Goal: Task Accomplishment & Management: Use online tool/utility

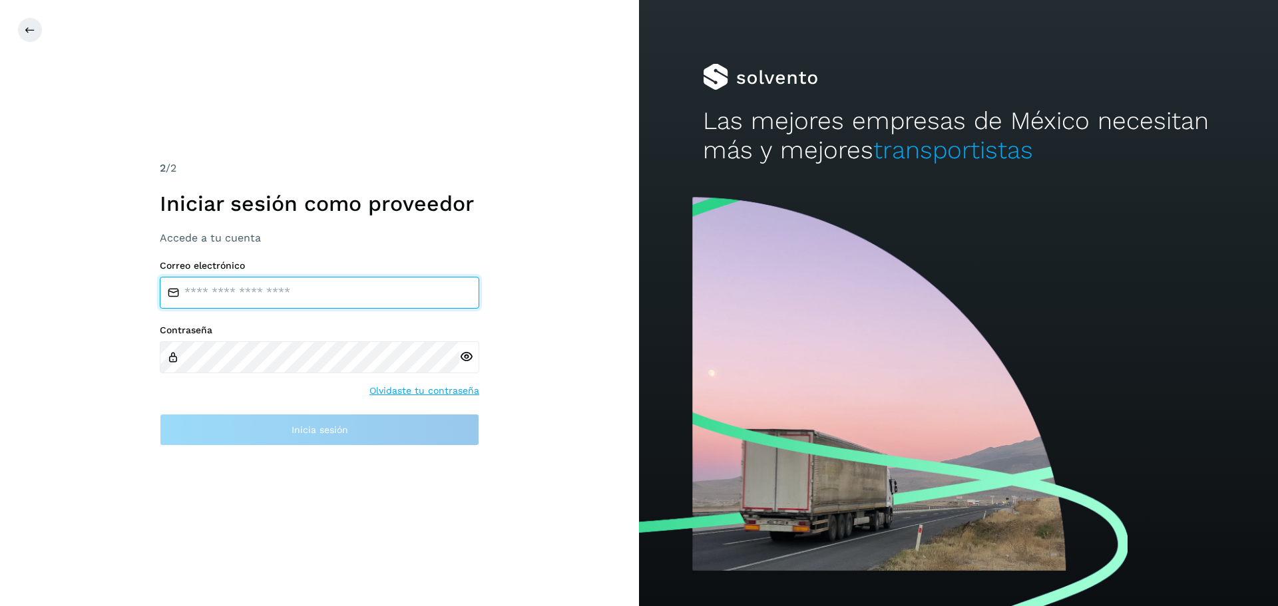
drag, startPoint x: 239, startPoint y: 279, endPoint x: 244, endPoint y: 290, distance: 11.6
click at [239, 279] on input "email" at bounding box center [320, 293] width 320 height 32
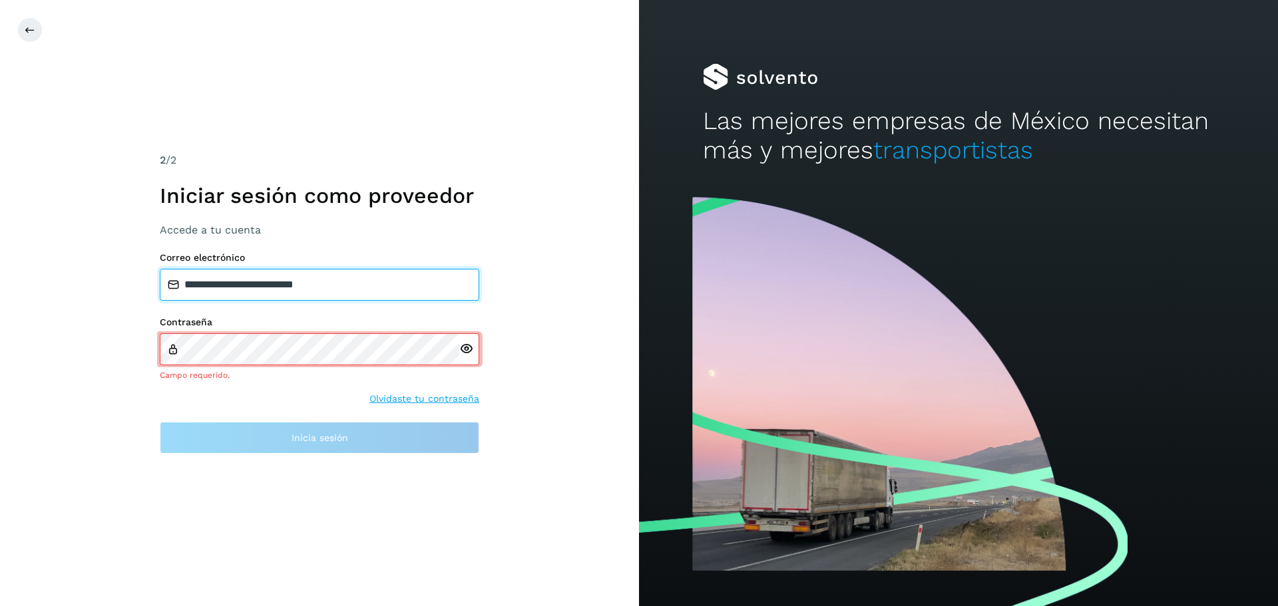
drag, startPoint x: 353, startPoint y: 296, endPoint x: 126, endPoint y: 302, distance: 227.8
click at [126, 302] on div "**********" at bounding box center [319, 303] width 639 height 606
type input "**********"
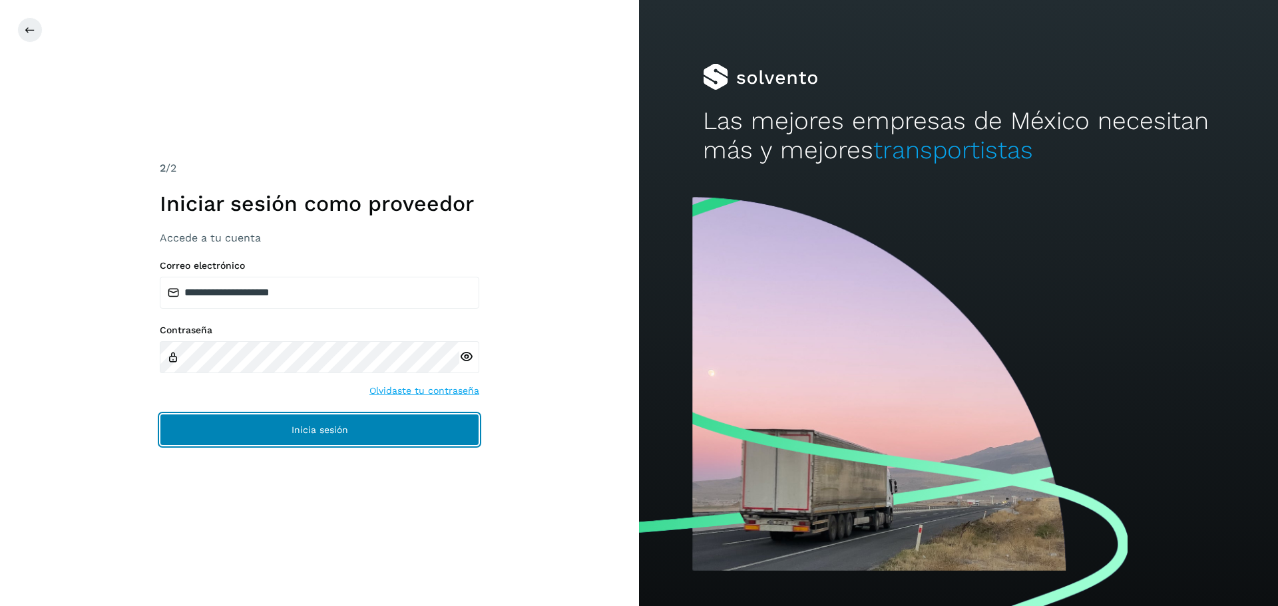
click at [310, 429] on span "Inicia sesión" at bounding box center [320, 429] width 57 height 9
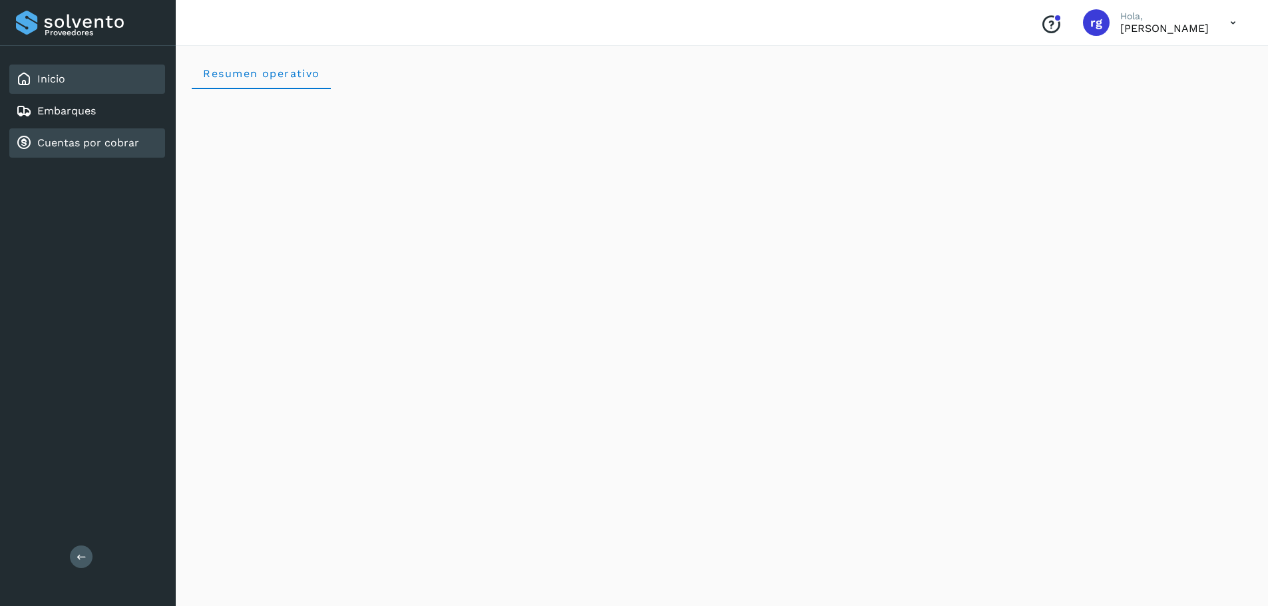
click at [80, 140] on link "Cuentas por cobrar" at bounding box center [88, 142] width 102 height 13
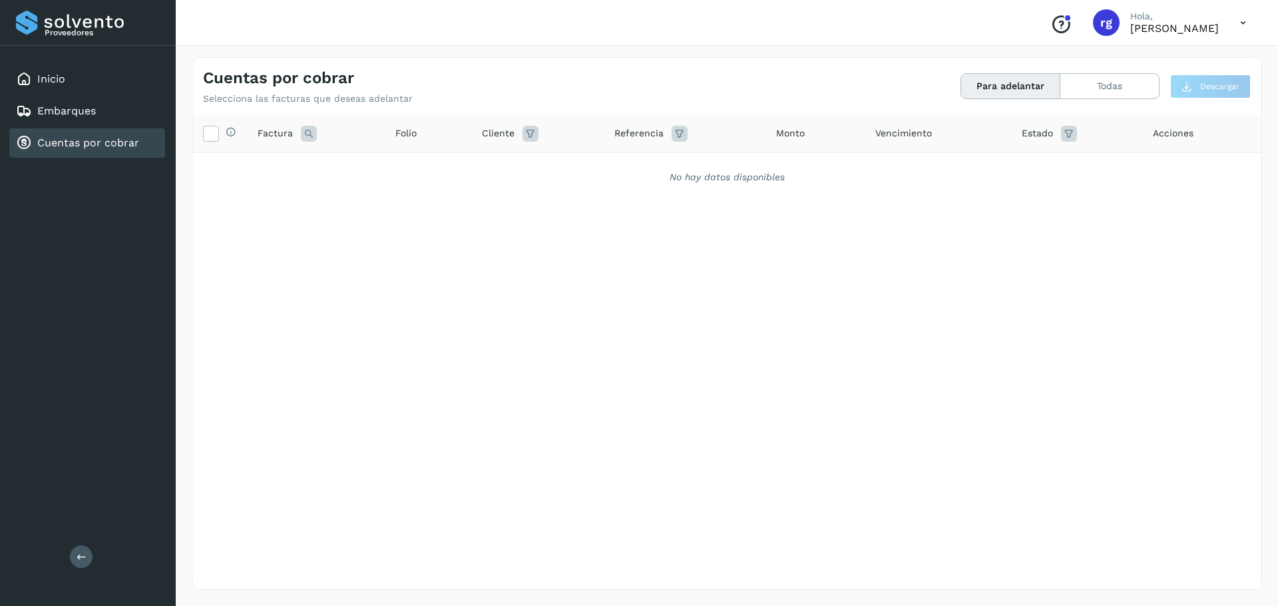
click at [129, 146] on link "Cuentas por cobrar" at bounding box center [88, 142] width 102 height 13
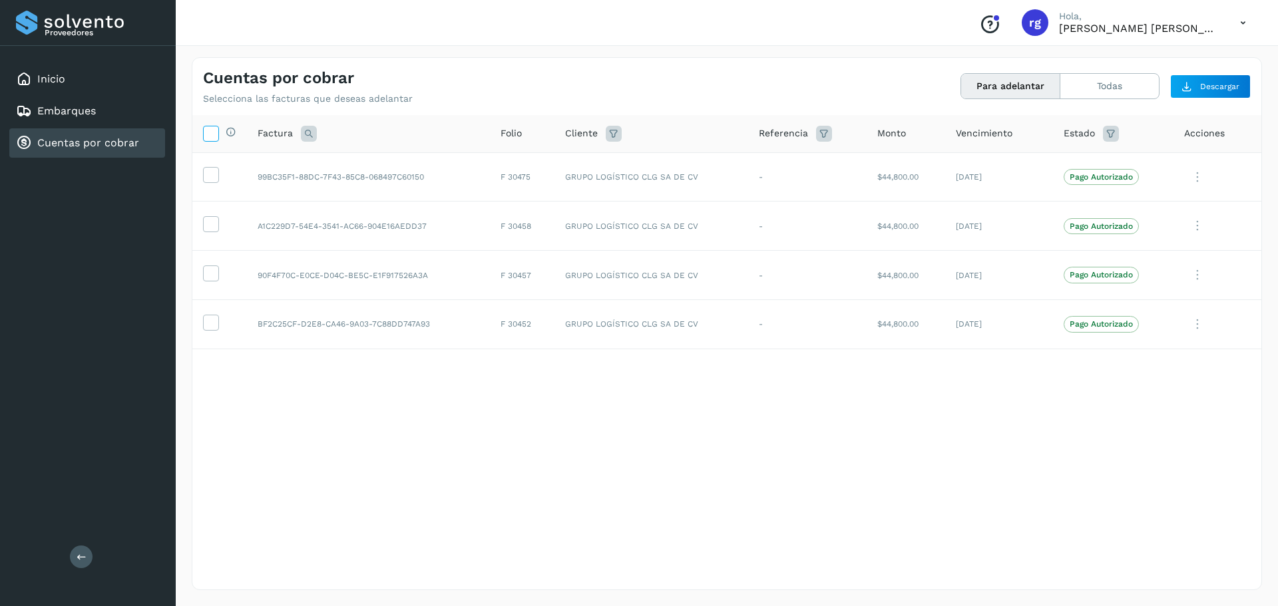
click at [210, 138] on icon at bounding box center [211, 133] width 14 height 14
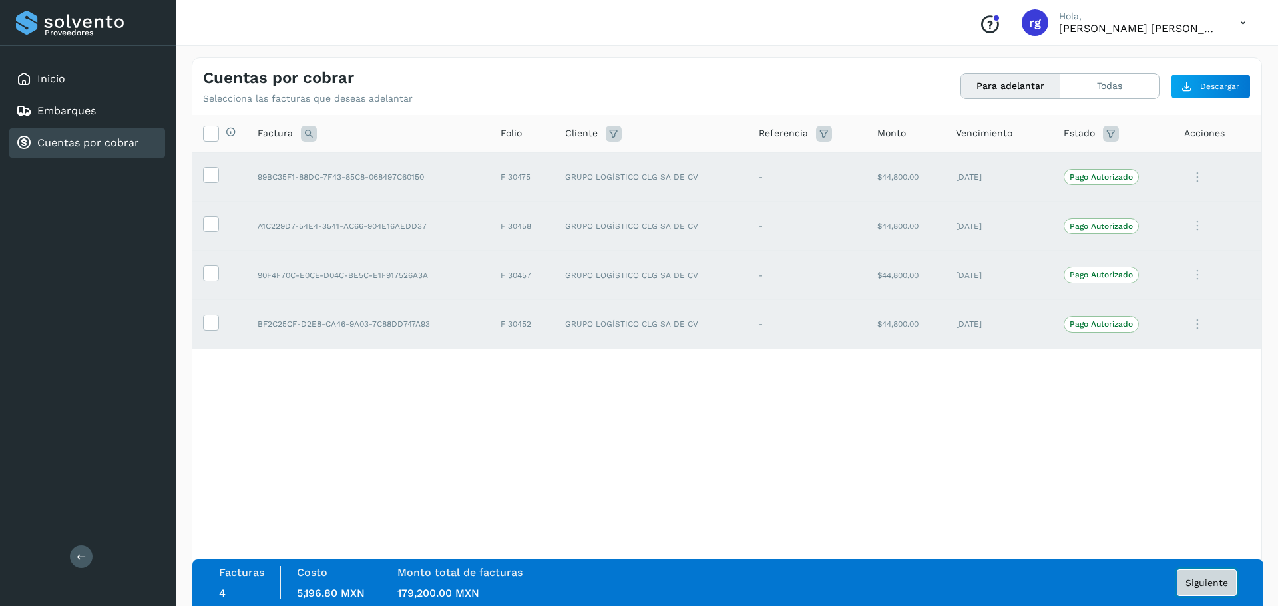
click at [1216, 586] on span "Siguiente" at bounding box center [1207, 582] width 43 height 9
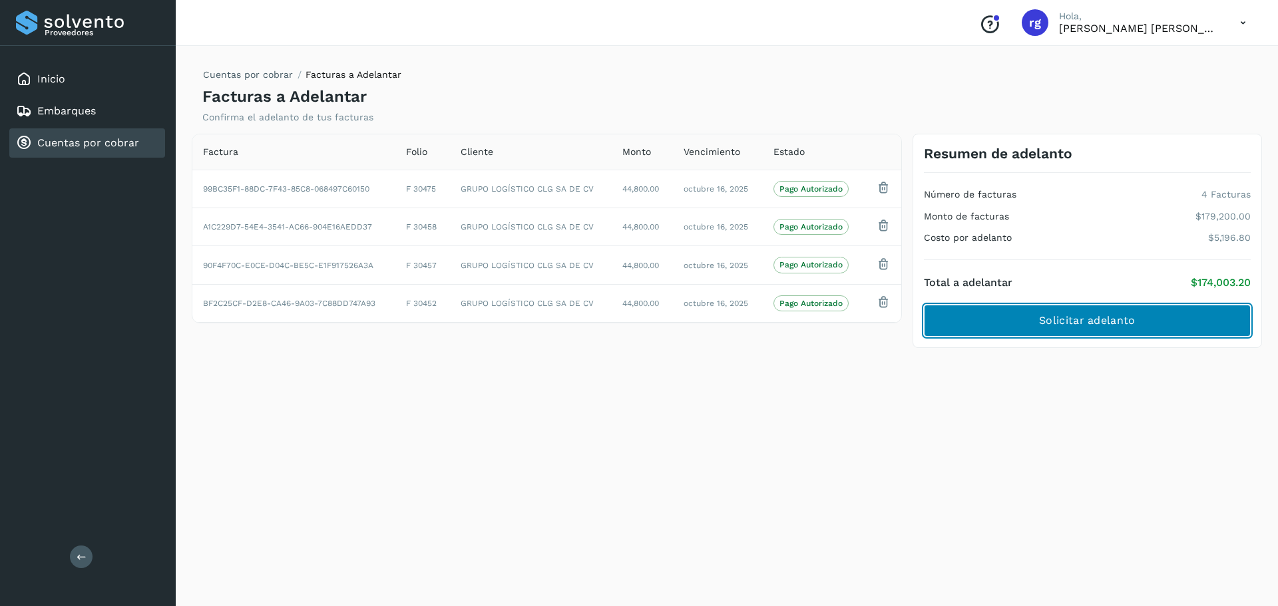
click at [1060, 322] on span "Solicitar adelanto" at bounding box center [1087, 321] width 96 height 15
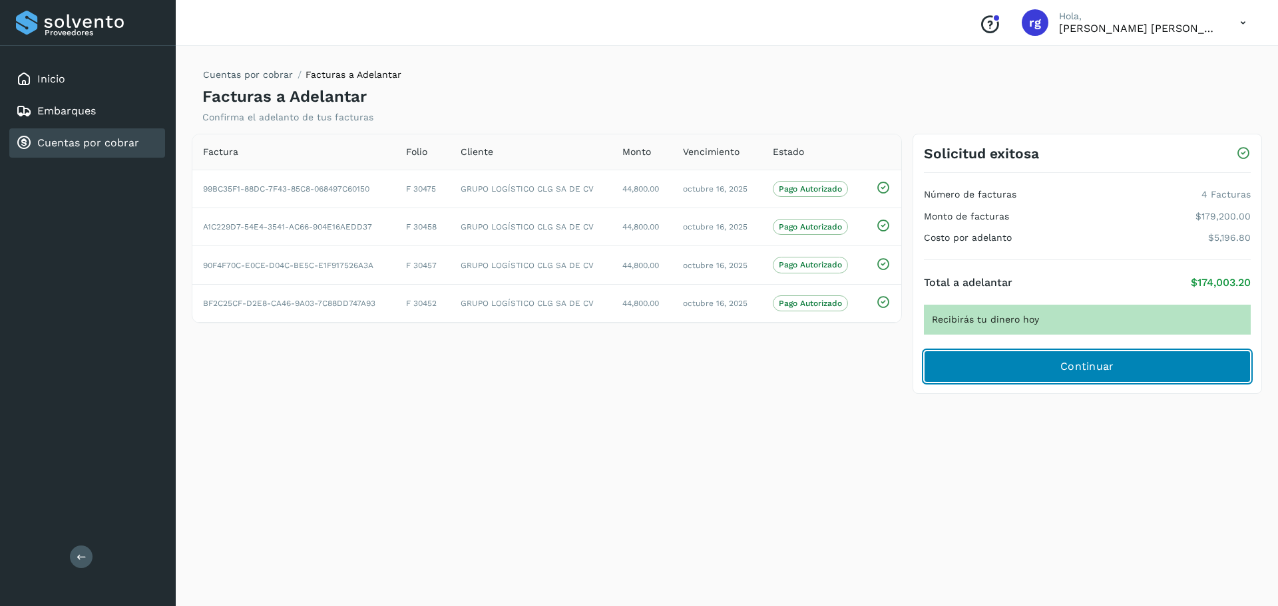
click at [1092, 359] on span "Continuar" at bounding box center [1087, 366] width 54 height 15
